Goal: Task Accomplishment & Management: Use online tool/utility

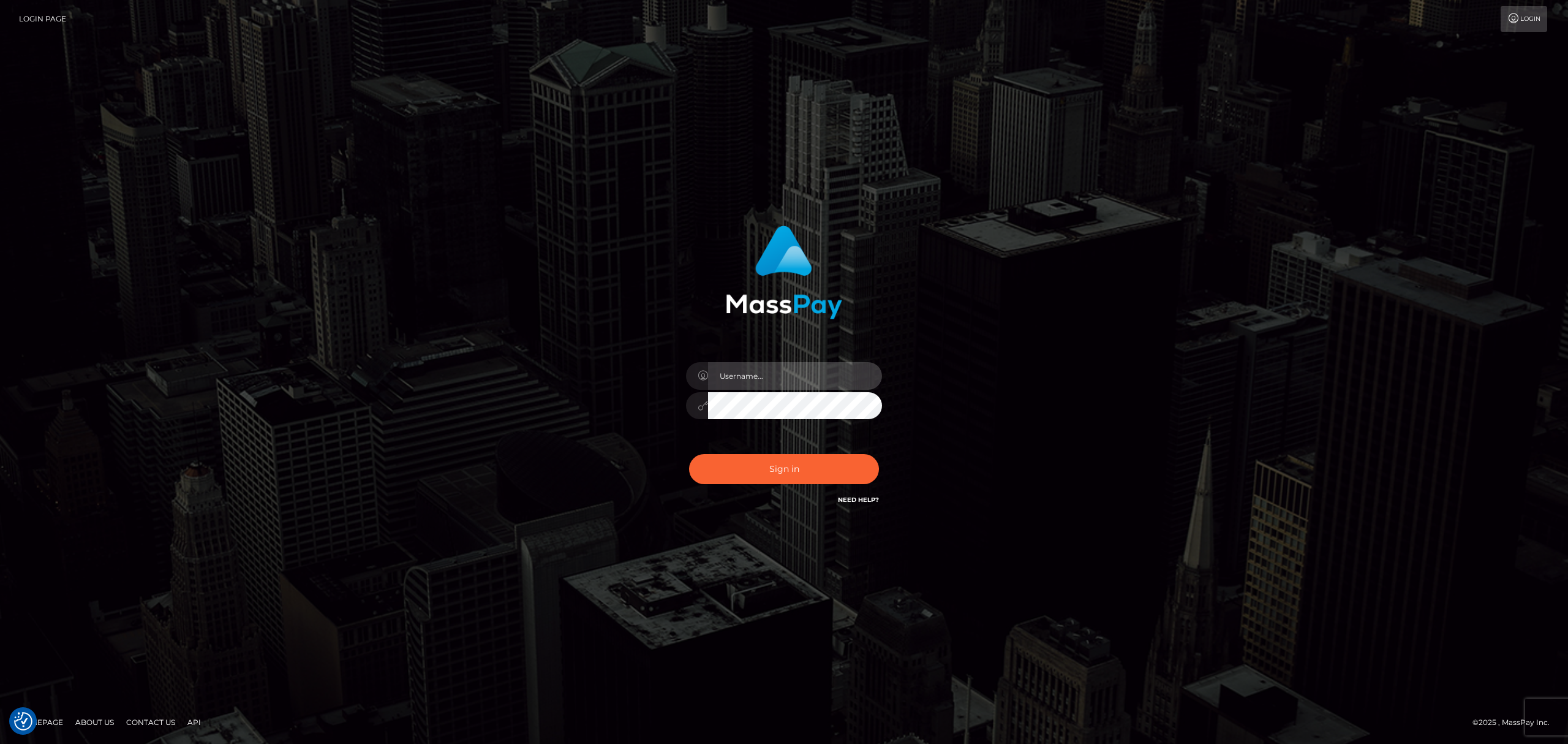
click at [782, 364] on input "text" at bounding box center [795, 376] width 174 height 28
type input "[PERSON_NAME]"
drag, startPoint x: 787, startPoint y: 473, endPoint x: 902, endPoint y: 238, distance: 261.6
click at [788, 473] on button "Sign in" at bounding box center [784, 469] width 190 height 30
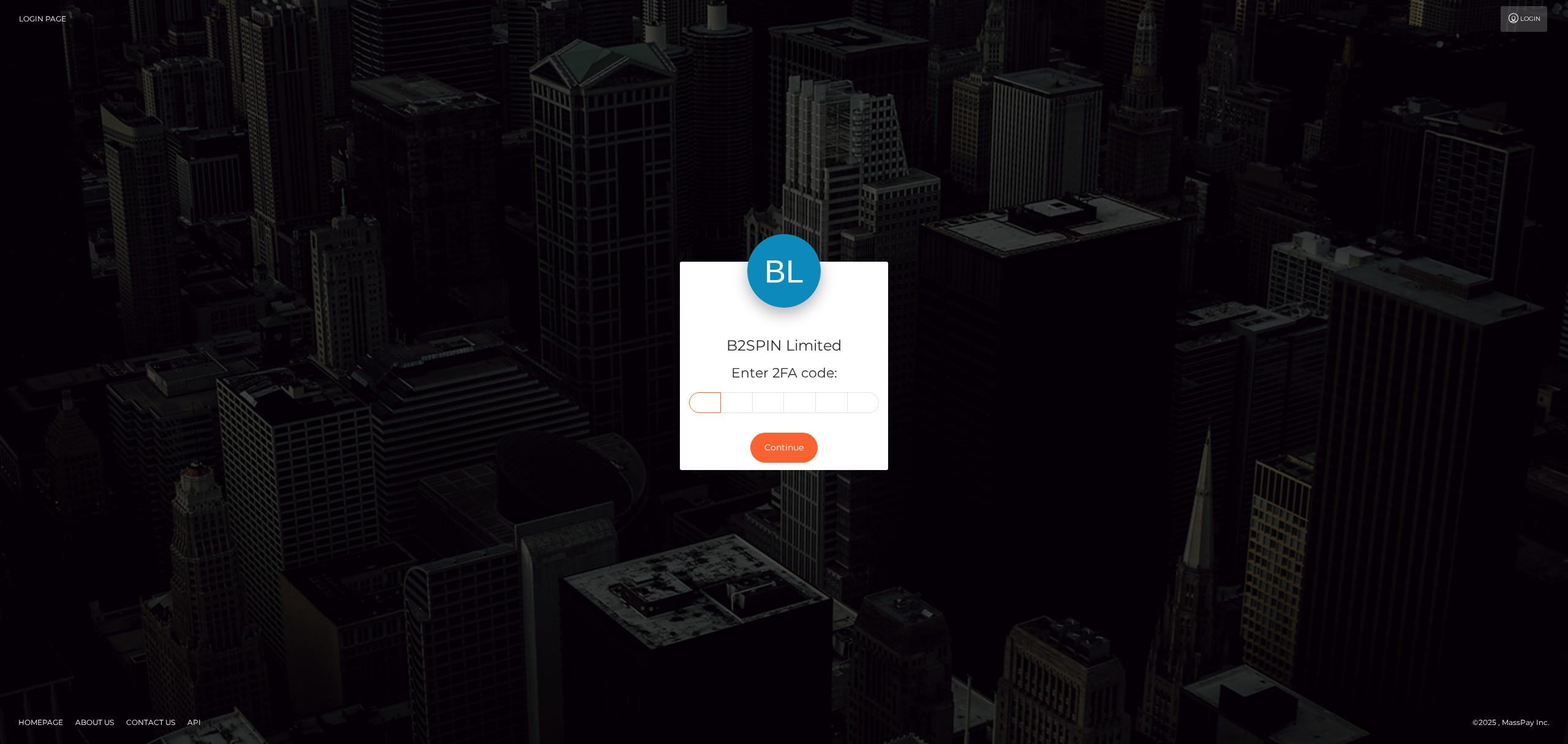
click at [711, 400] on input "text" at bounding box center [705, 403] width 32 height 21
paste input "6"
type input "6"
type input "5"
type input "2"
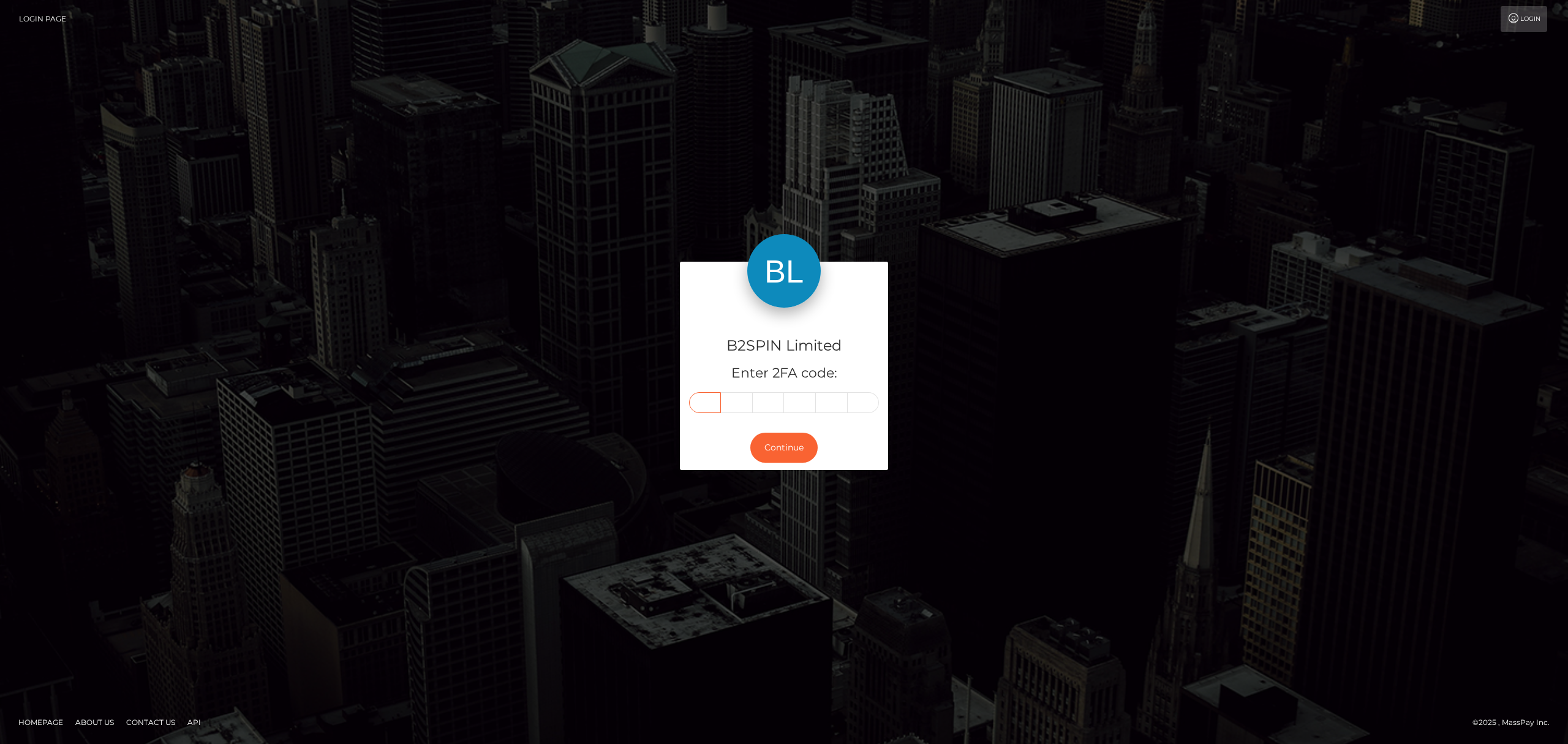
type input "6"
type input "1"
click at [778, 439] on button "Continue" at bounding box center [784, 447] width 67 height 30
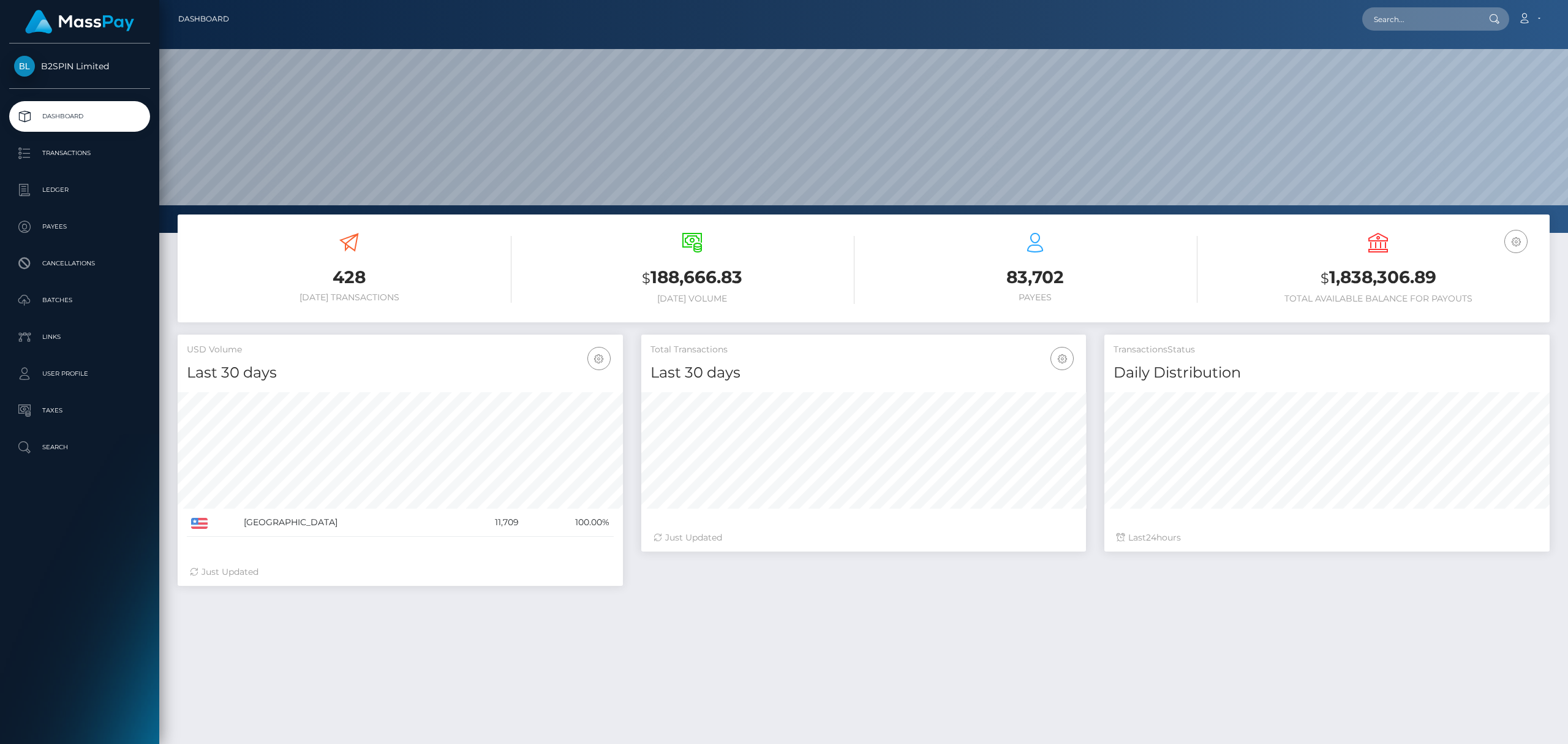
scroll to position [217, 445]
drag, startPoint x: 1443, startPoint y: 273, endPoint x: 1324, endPoint y: 281, distance: 119.3
click at [1327, 281] on h3 "$ 1,838,306.89" at bounding box center [1378, 278] width 324 height 25
copy h3 "1,838,306.89"
